Goal: Information Seeking & Learning: Check status

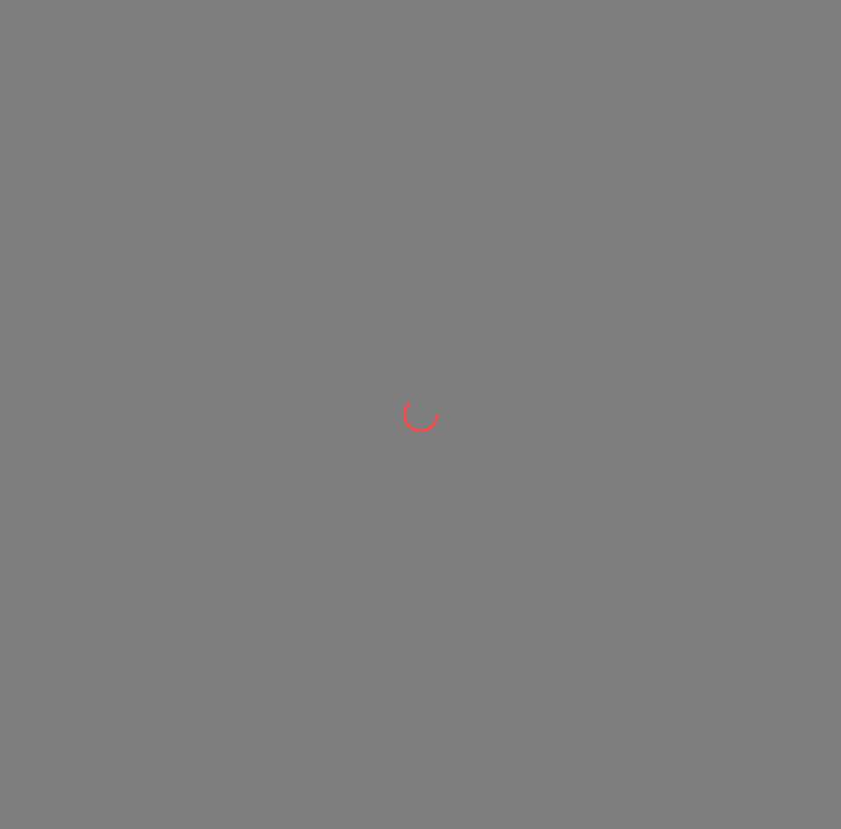
click at [385, 302] on div at bounding box center [420, 414] width 841 height 829
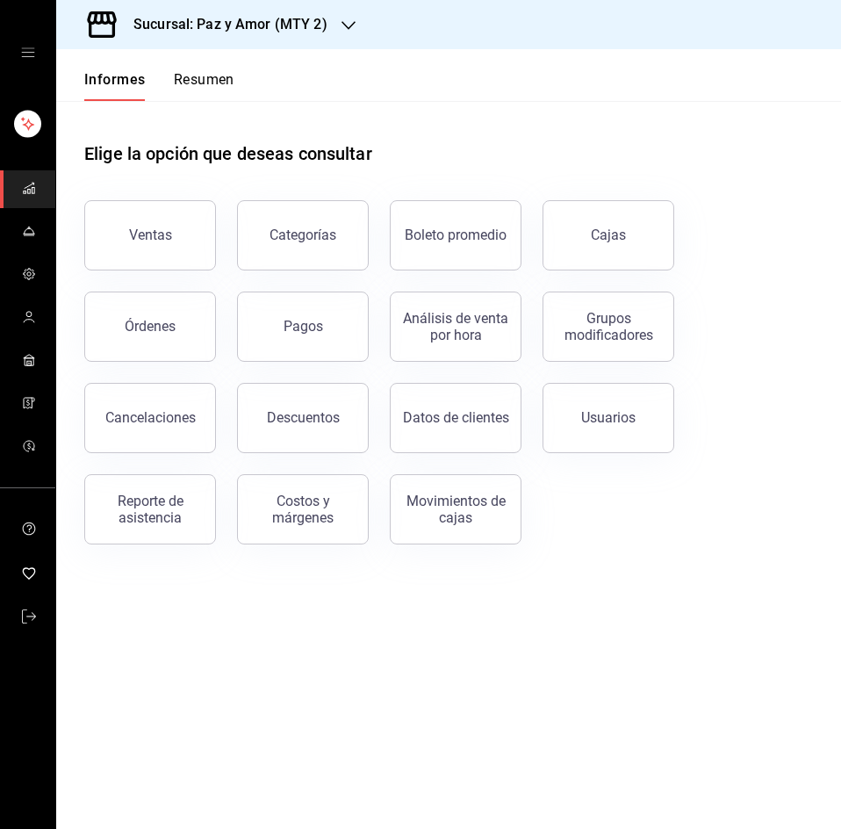
drag, startPoint x: 206, startPoint y: 73, endPoint x: 272, endPoint y: 15, distance: 87.7
click at [206, 74] on font "Resumen" at bounding box center [204, 79] width 61 height 17
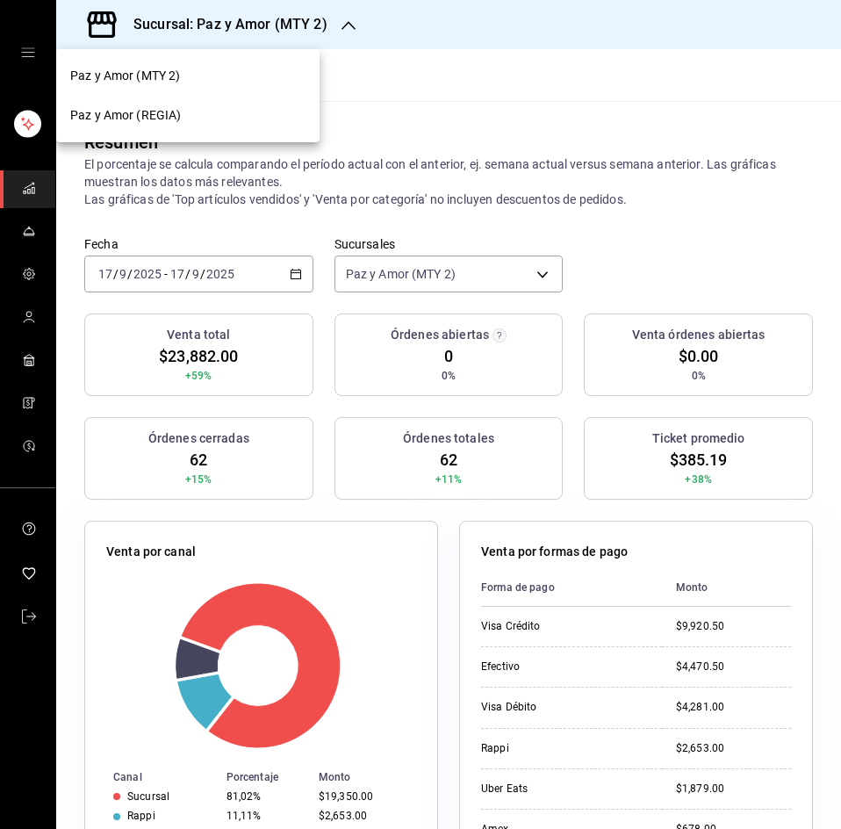
click at [206, 132] on div "Paz y Amor (REGIA)" at bounding box center [187, 116] width 263 height 40
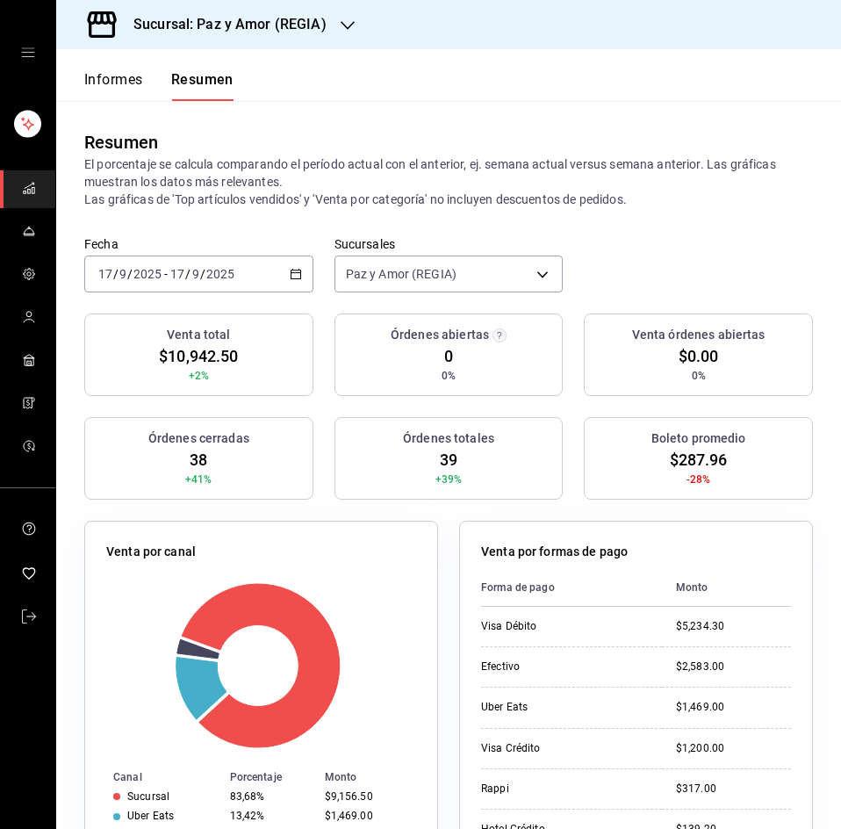
click at [544, 547] on font "Venta por formas de pago" at bounding box center [554, 551] width 147 height 14
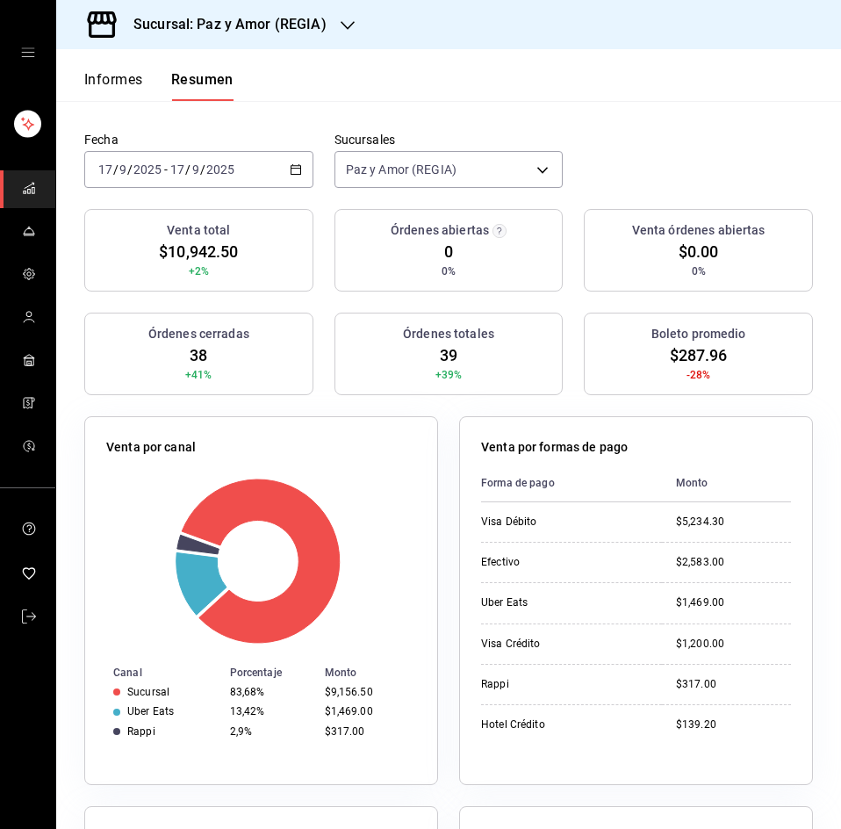
scroll to position [263, 0]
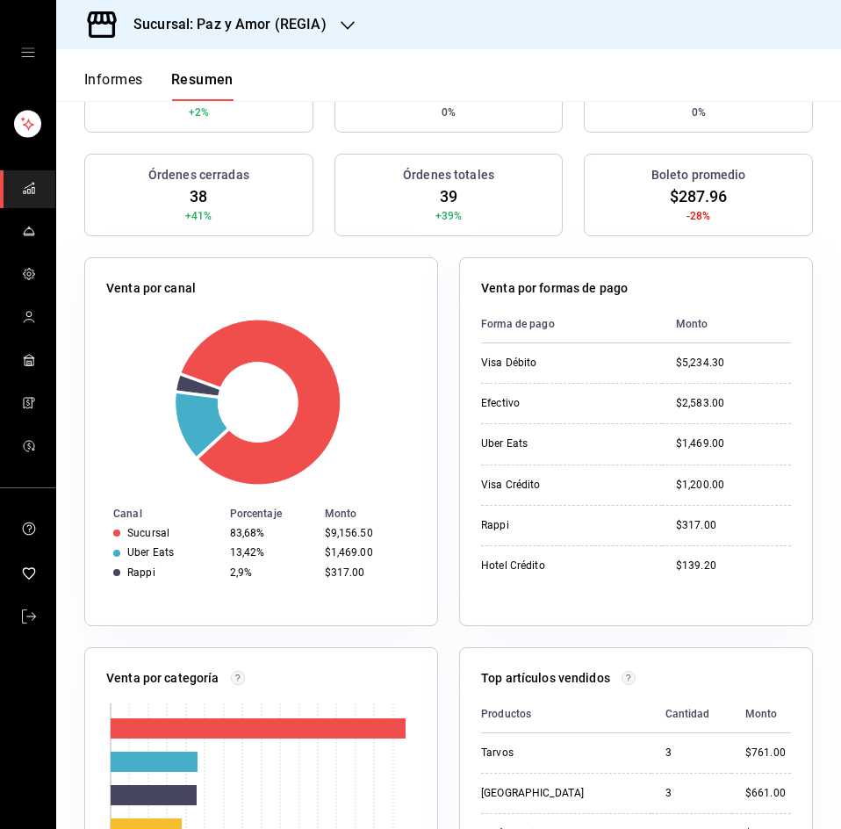
click at [382, 283] on div "Venta por canal" at bounding box center [261, 291] width 310 height 25
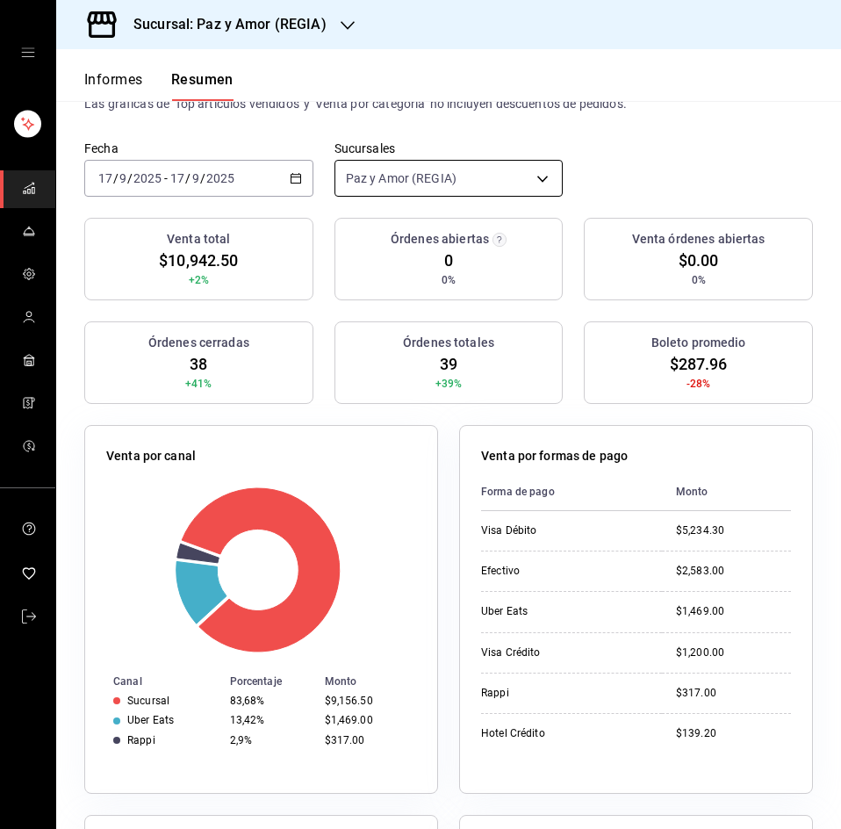
scroll to position [0, 0]
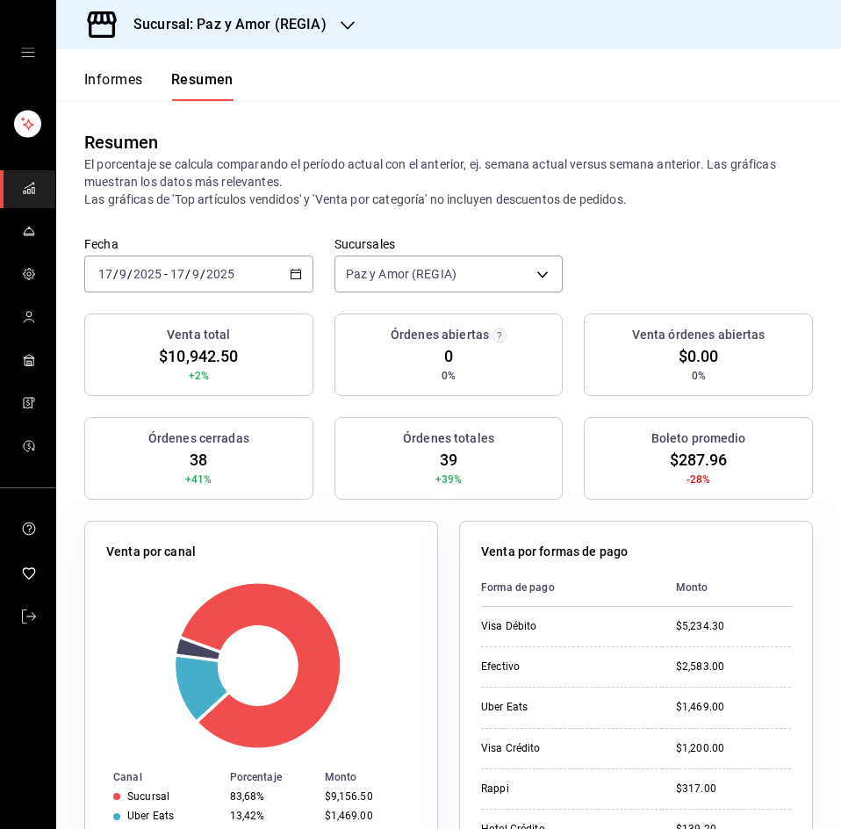
click at [291, 271] on icon "button" at bounding box center [296, 274] width 12 height 12
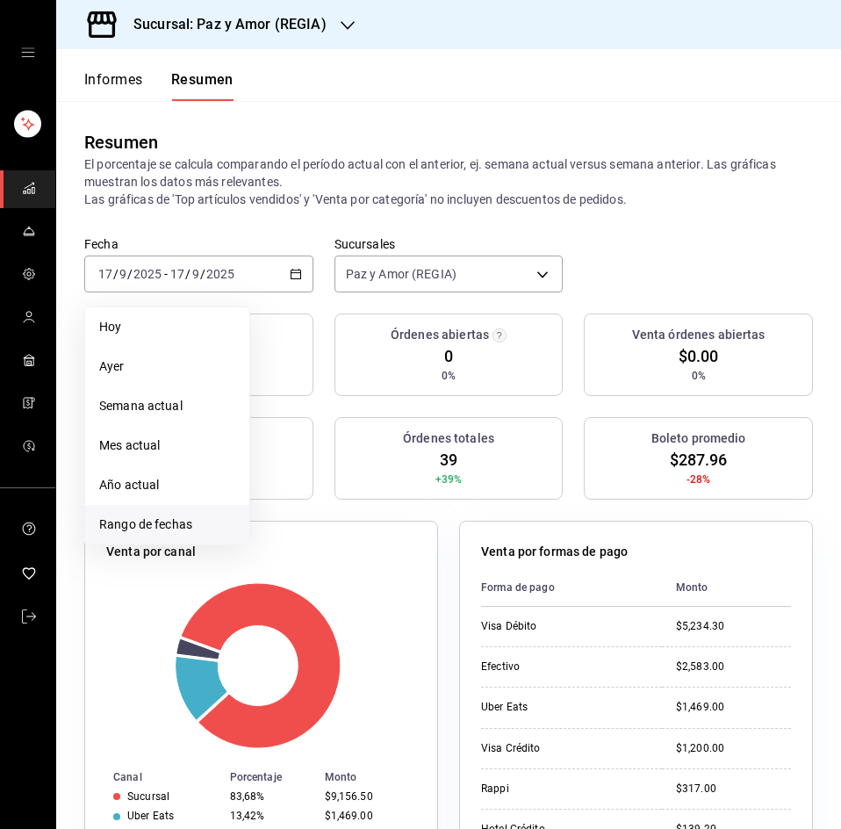
click at [146, 518] on font "Rango de fechas" at bounding box center [145, 524] width 93 height 14
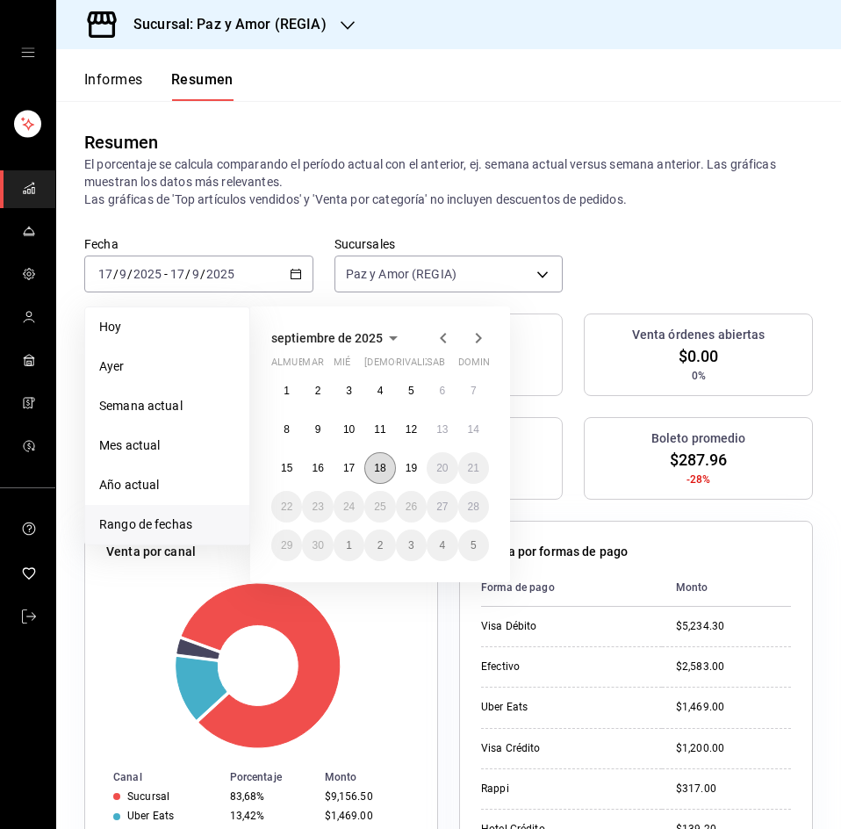
click at [384, 471] on font "18" at bounding box center [379, 468] width 11 height 12
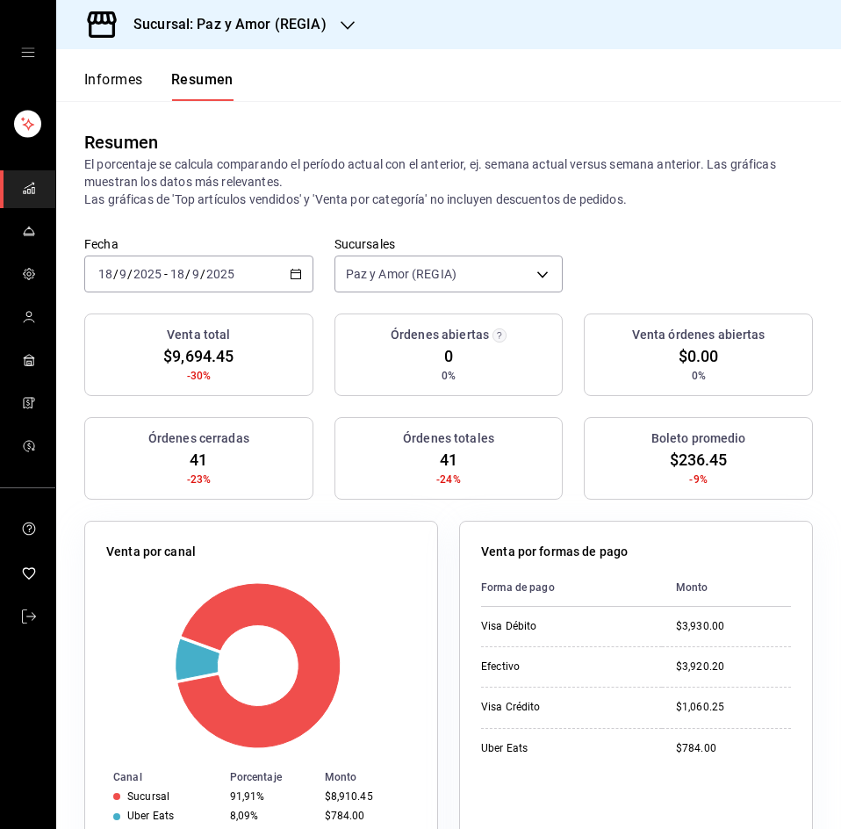
click at [669, 270] on div "Fecha [DATE] [DATE] - [DATE] [DATE] Sucursales Paz y Amor (REGIA) [object Objec…" at bounding box center [448, 274] width 785 height 77
click at [85, 301] on div "Fecha [DATE] [DATE] - [DATE] [DATE] Sucursales Paz y Amor (REGIA) [object Objec…" at bounding box center [448, 274] width 785 height 77
click at [296, 18] on font "Sucursal: Paz y Amor (REGIA)" at bounding box center [229, 24] width 193 height 17
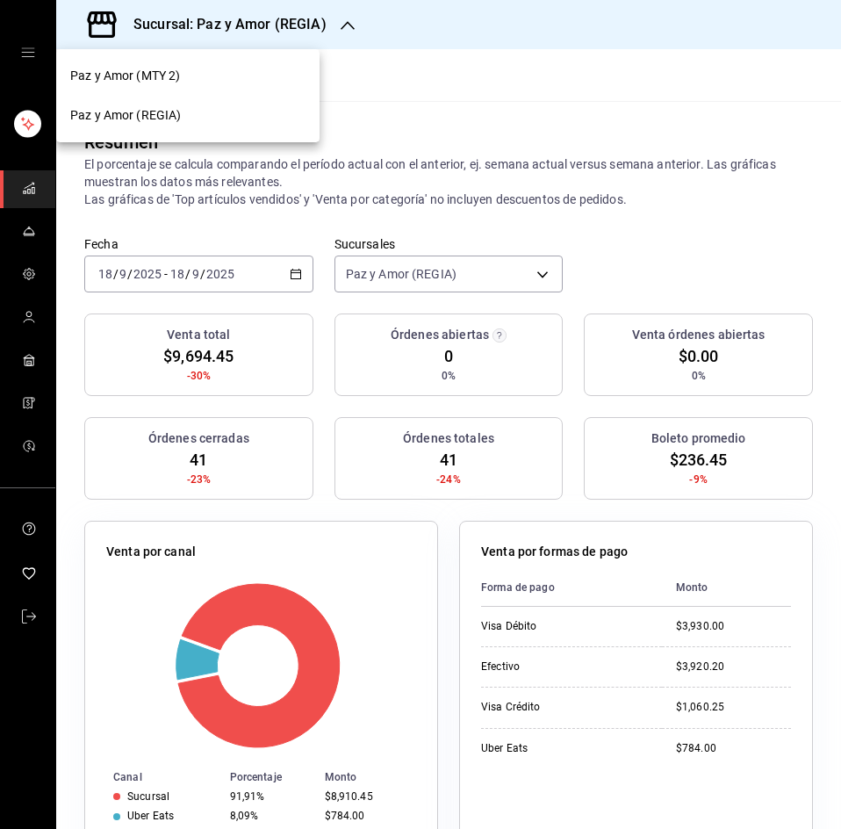
drag, startPoint x: 238, startPoint y: 136, endPoint x: 234, endPoint y: 127, distance: 9.5
click at [237, 132] on nav "Paz y Amor (MTY 2) Paz y Amor (REGIA)" at bounding box center [187, 95] width 263 height 93
click at [226, 119] on div "Paz y Amor (REGIA)" at bounding box center [187, 115] width 235 height 18
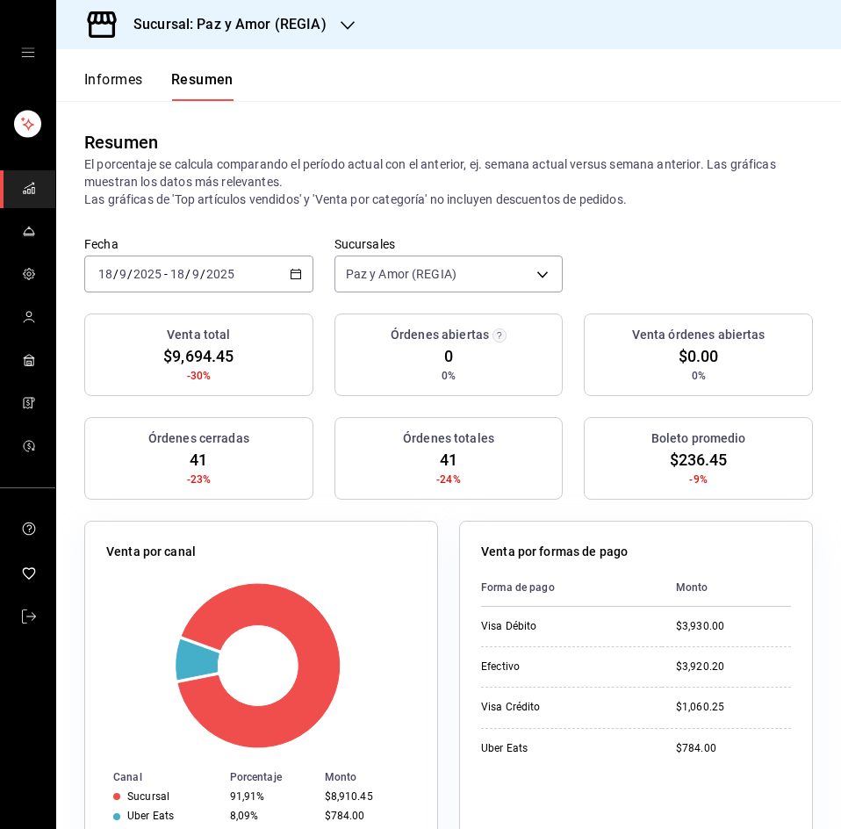
click at [693, 591] on font "Monto" at bounding box center [692, 587] width 32 height 12
drag, startPoint x: 380, startPoint y: 679, endPoint x: 377, endPoint y: 641, distance: 37.9
click at [382, 678] on rect at bounding box center [258, 665] width 304 height 167
click at [240, 11] on div "Sucursal: Paz y Amor (REGIA)" at bounding box center [215, 24] width 291 height 49
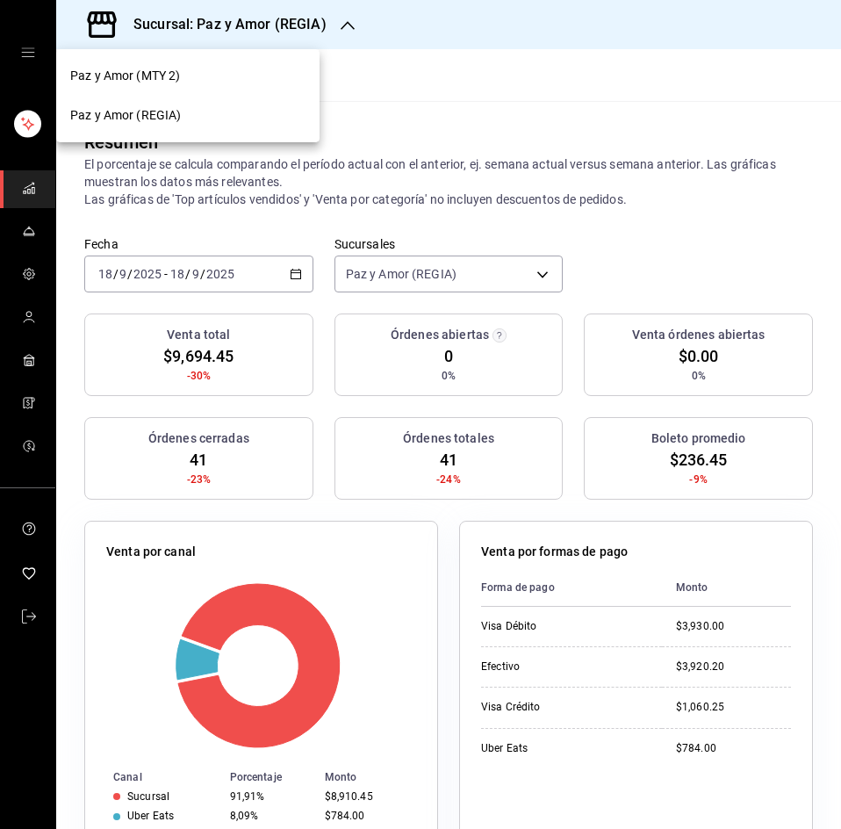
click at [200, 62] on div "Paz y Amor (MTY 2)" at bounding box center [187, 76] width 263 height 40
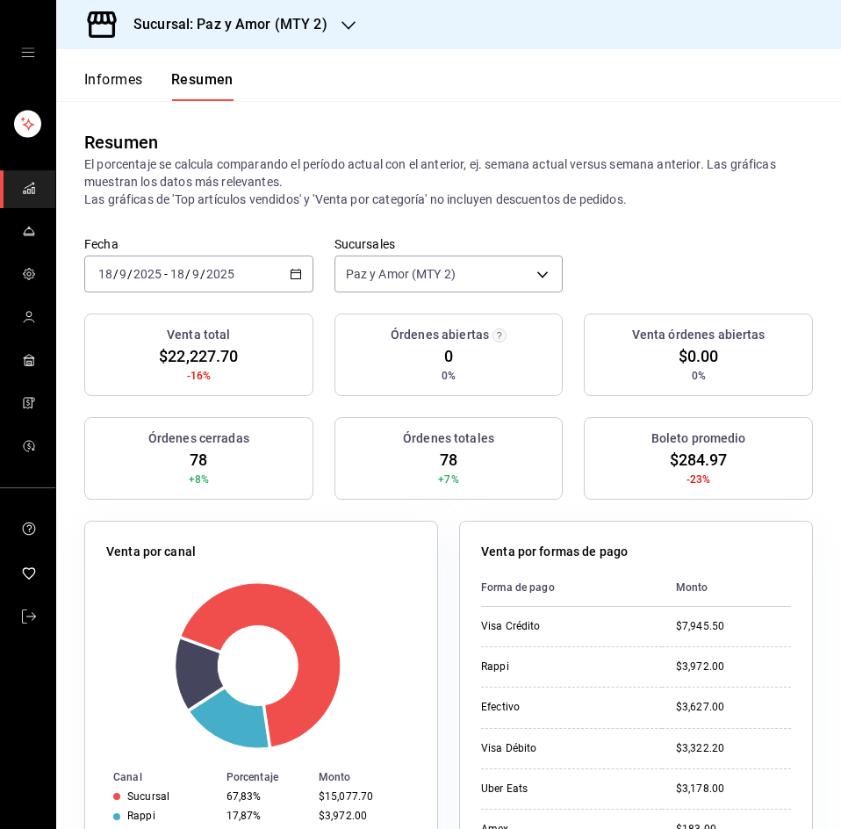
click at [550, 561] on div "Venta por formas de pago" at bounding box center [636, 555] width 310 height 25
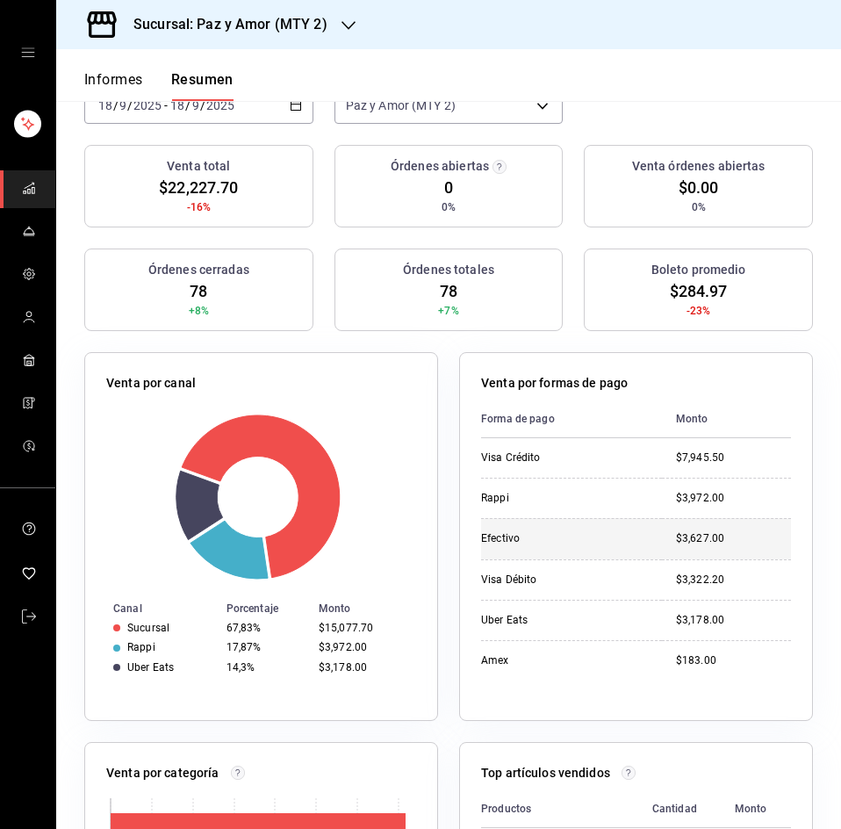
scroll to position [176, 0]
